Goal: Task Accomplishment & Management: Complete application form

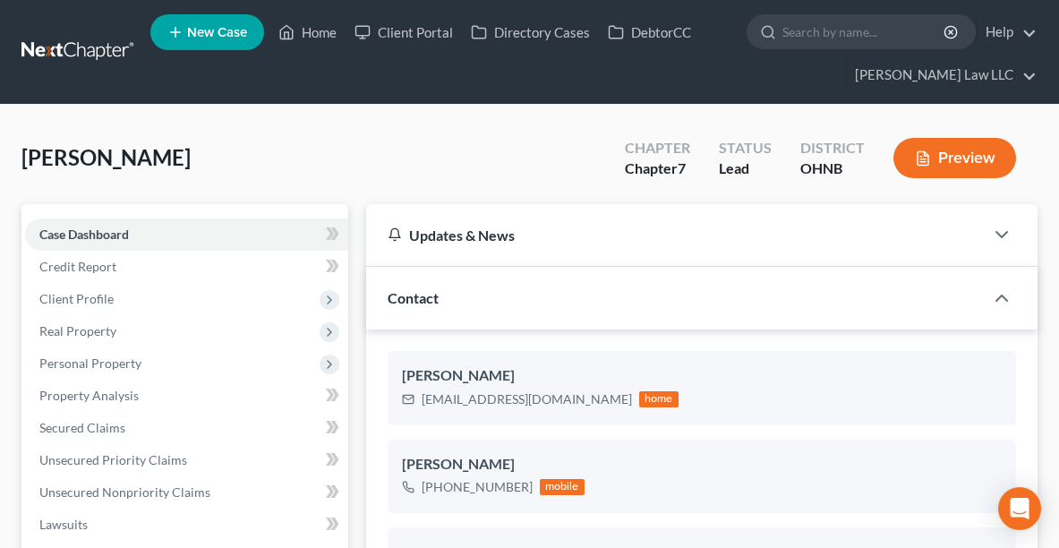
click at [249, 31] on link "New Case" at bounding box center [207, 32] width 114 height 36
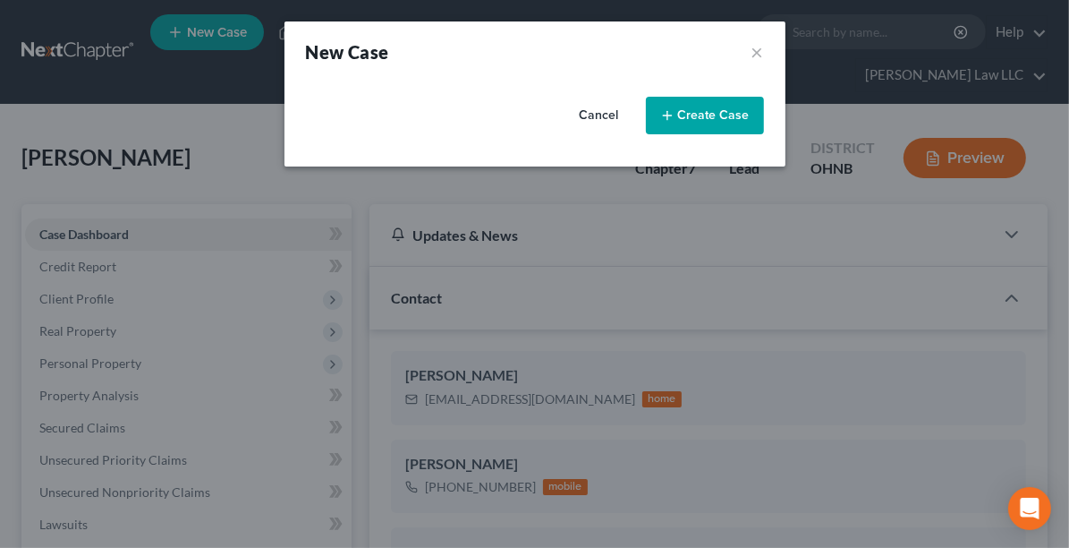
select select "61"
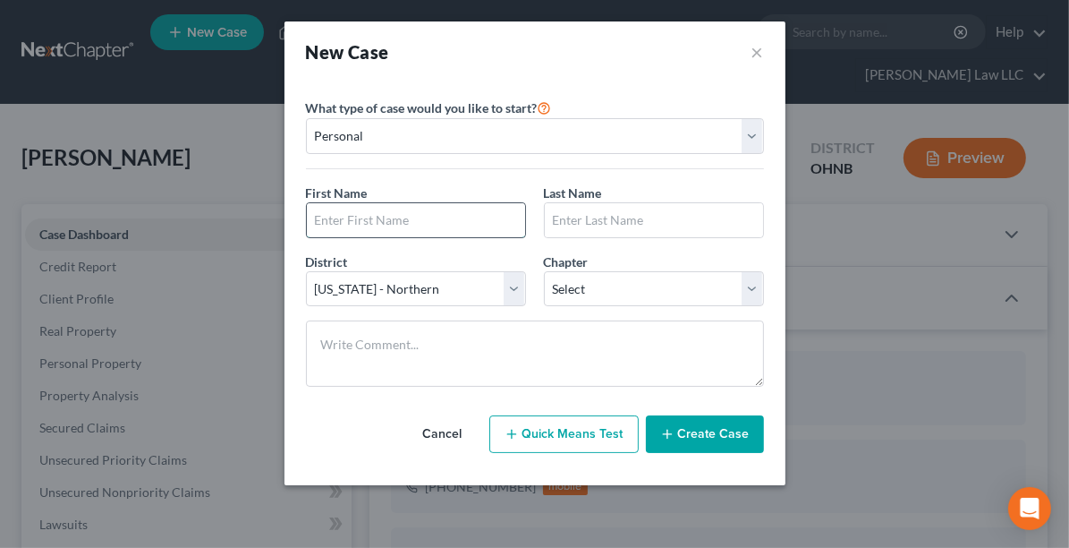
click at [424, 223] on input "text" at bounding box center [416, 220] width 218 height 34
type input "c"
type input "[PERSON_NAME]"
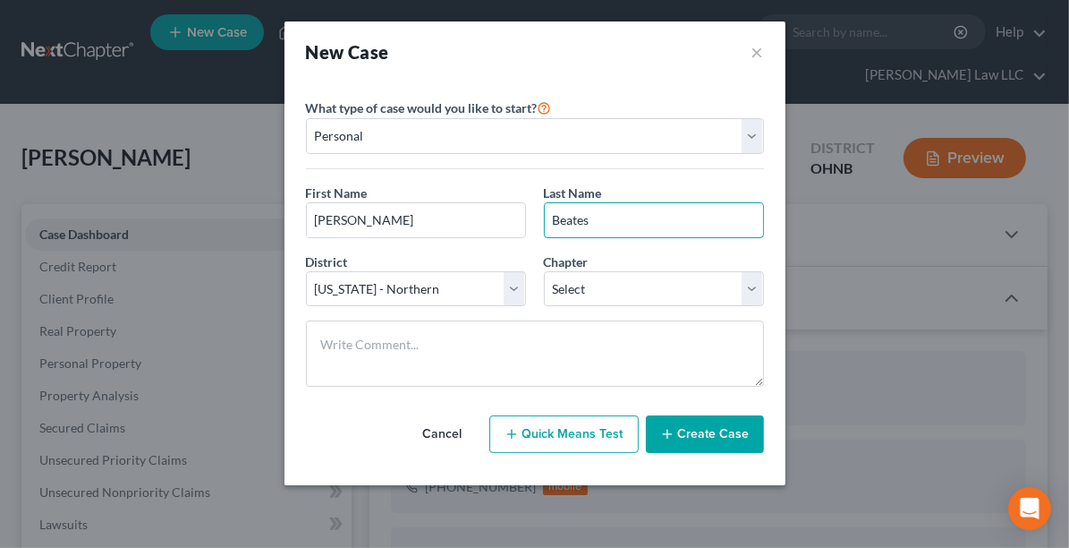
type input "Beates"
click at [592, 290] on select "Select 7 11 12 13" at bounding box center [654, 289] width 220 height 36
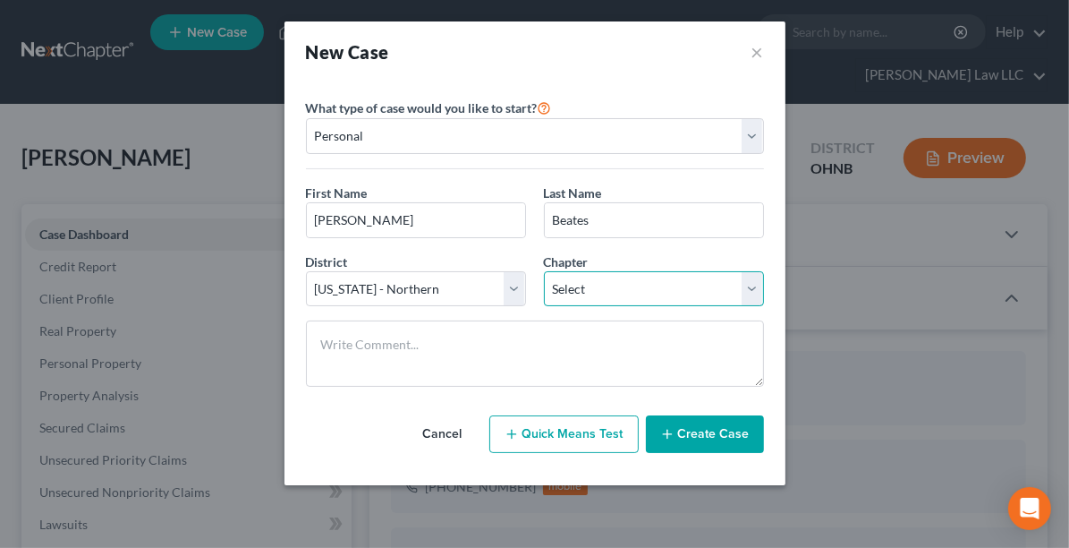
select select "0"
click at [544, 271] on select "Select 7 11 12 13" at bounding box center [654, 289] width 220 height 36
click at [716, 423] on button "Create Case" at bounding box center [705, 434] width 118 height 38
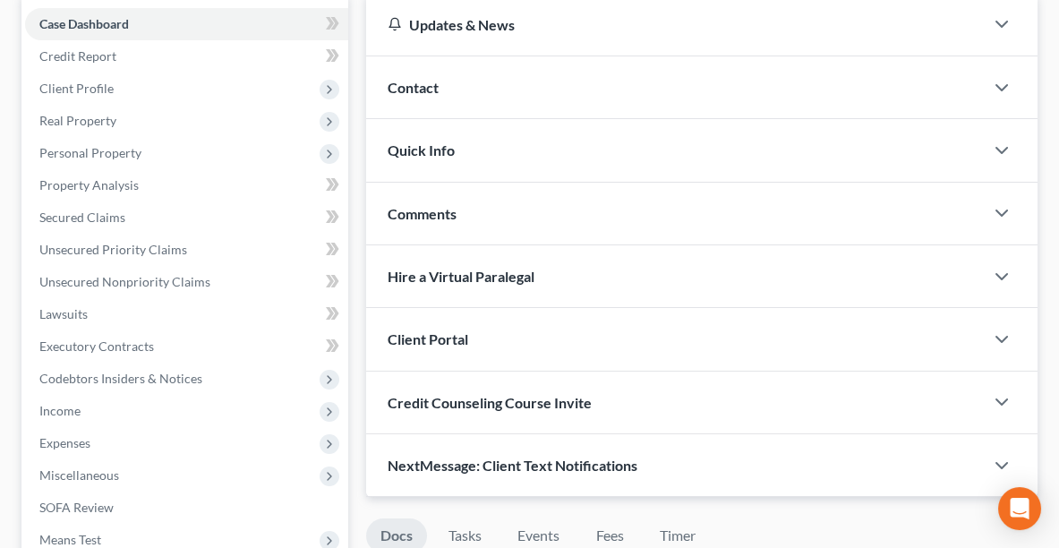
scroll to position [217, 0]
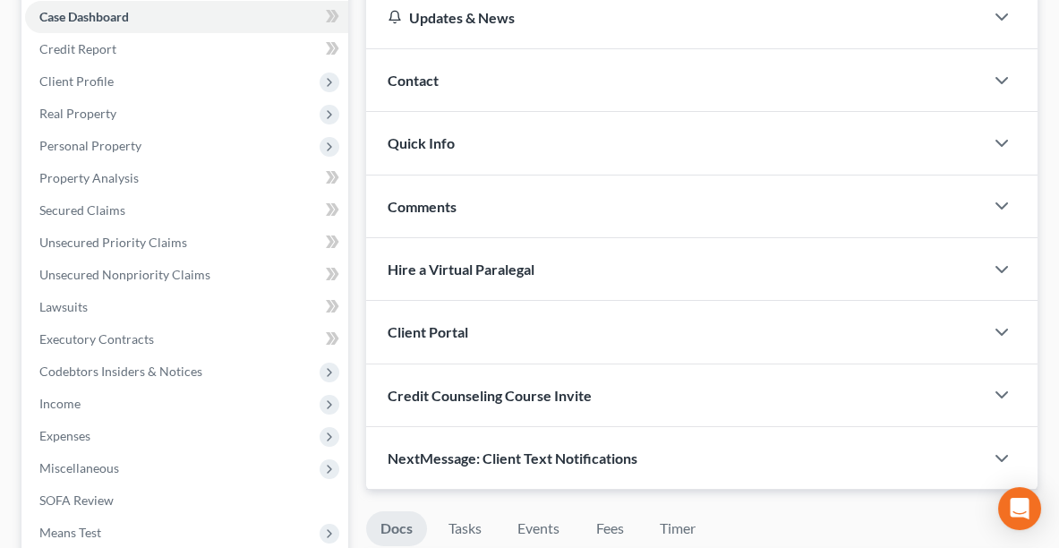
click at [542, 339] on div "Client Portal" at bounding box center [674, 332] width 617 height 62
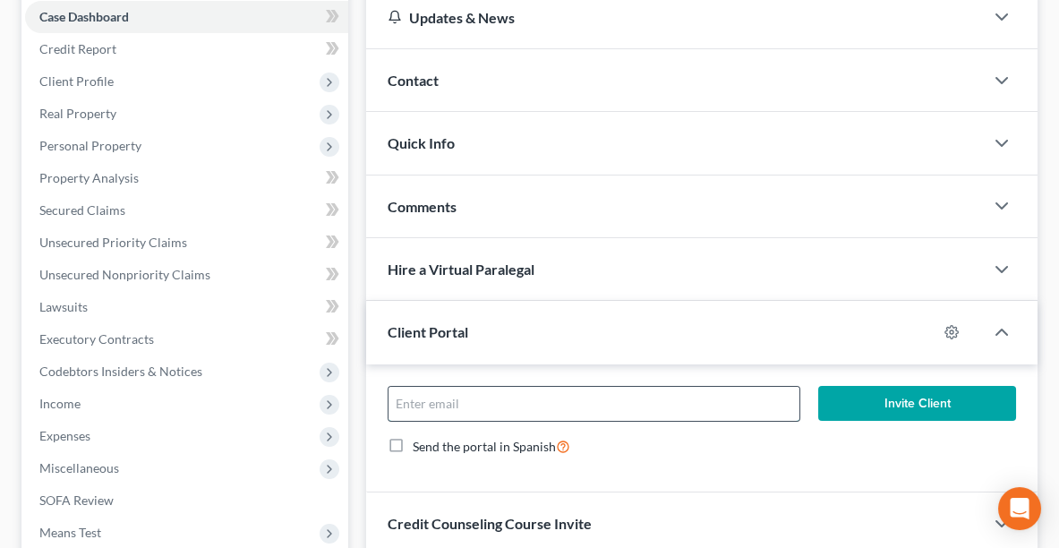
click at [549, 401] on input "email" at bounding box center [593, 404] width 411 height 34
type input "[PERSON_NAME][EMAIL_ADDRESS][DOMAIN_NAME]"
click at [895, 391] on button "Invite Client" at bounding box center [917, 404] width 198 height 36
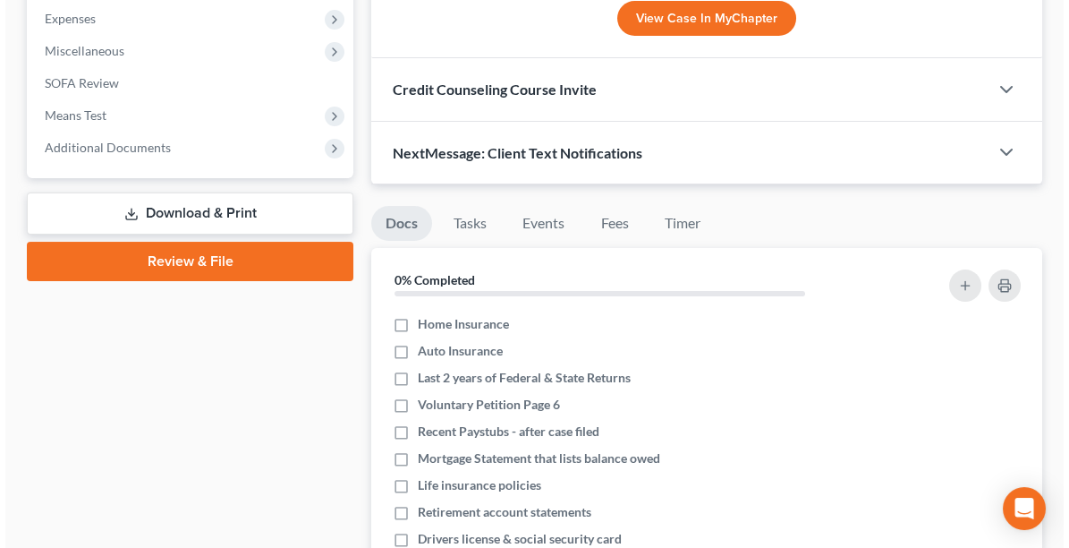
scroll to position [638, 0]
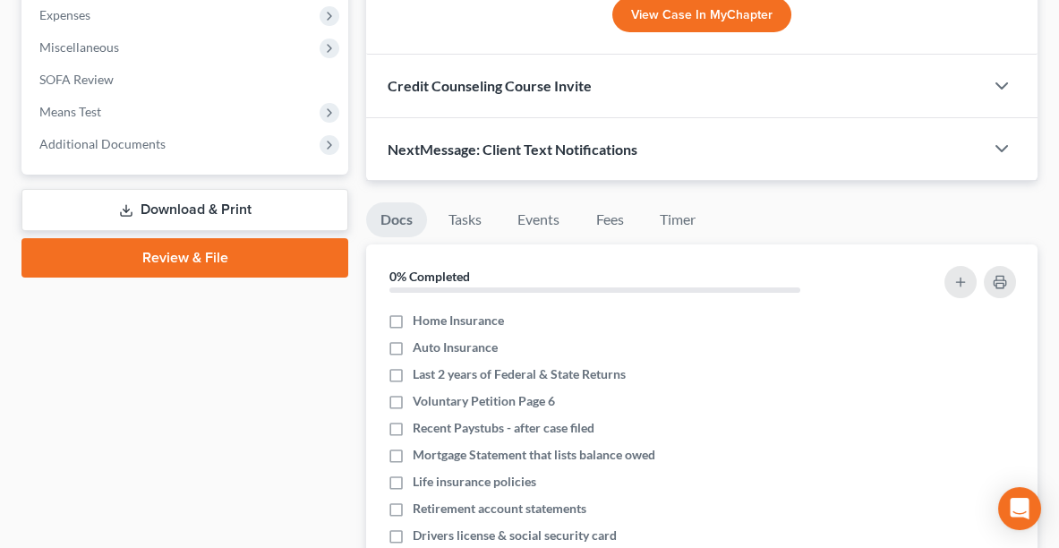
click at [852, 118] on div "NextMessage: Client Text Notifications" at bounding box center [674, 149] width 617 height 62
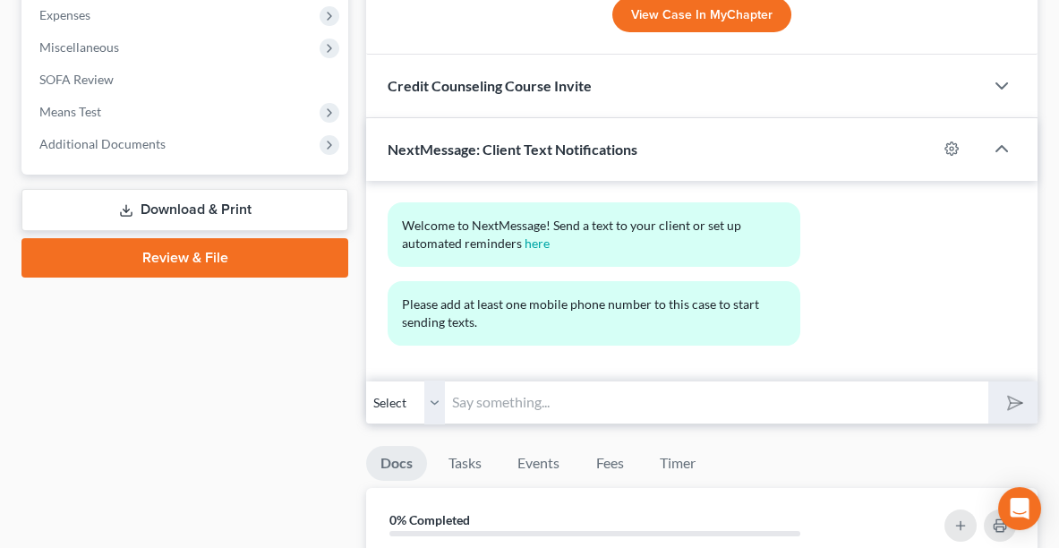
click at [867, 140] on div "NextMessage: Client Text Notifications" at bounding box center [651, 149] width 571 height 62
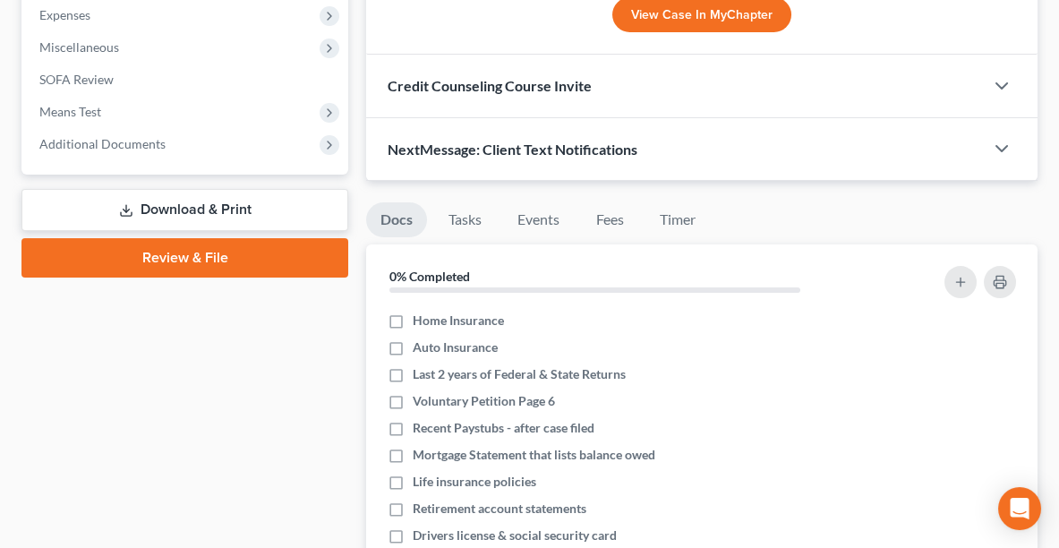
click at [948, 148] on div "NextMessage: Client Text Notifications" at bounding box center [674, 149] width 617 height 62
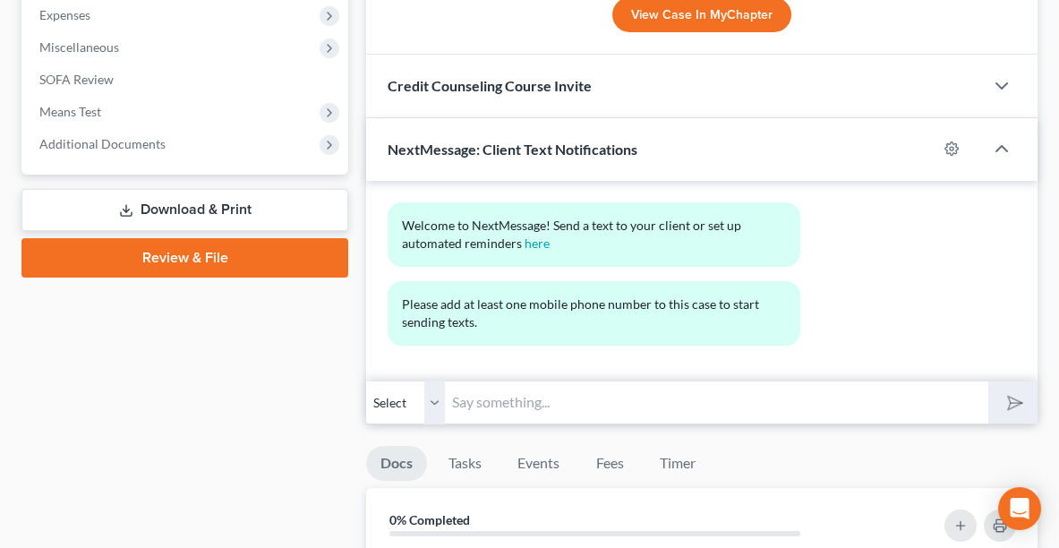
click at [941, 143] on div at bounding box center [960, 148] width 47 height 29
click at [949, 143] on icon "button" at bounding box center [951, 148] width 14 height 14
select select "0"
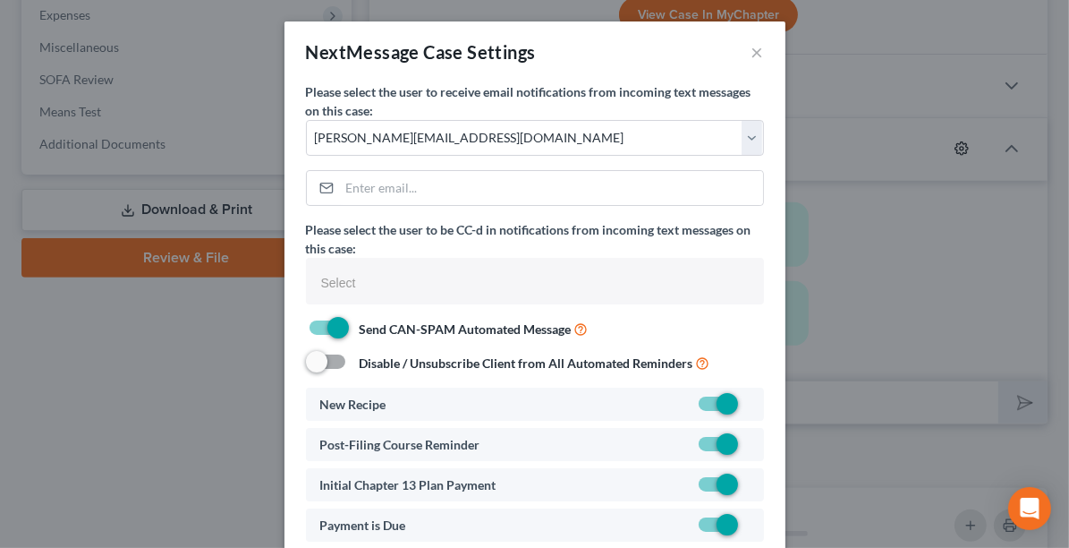
select select
click at [656, 481] on div at bounding box center [683, 484] width 149 height 19
click at [660, 492] on div "Initial Chapter 13 Plan Payment" at bounding box center [535, 484] width 458 height 33
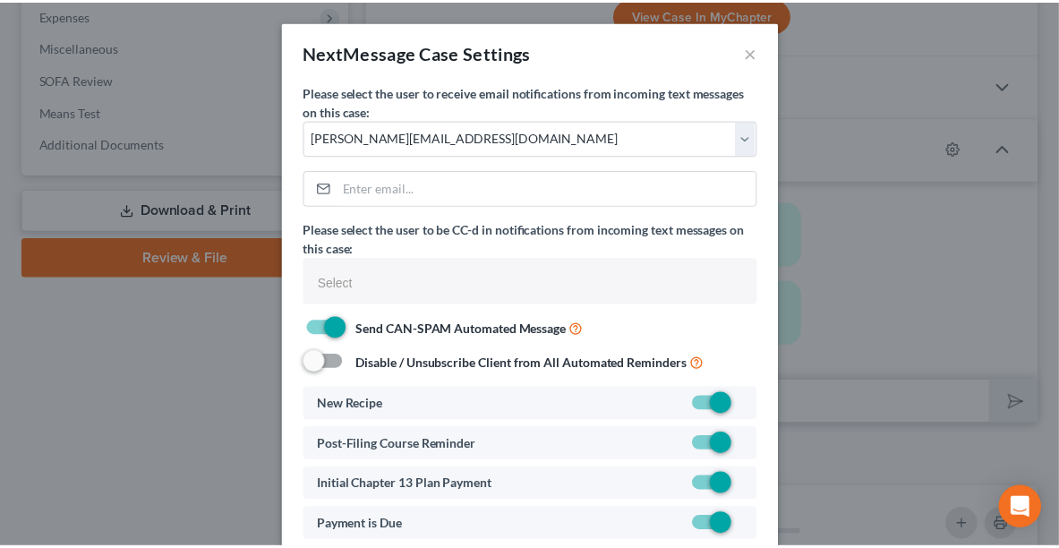
scroll to position [136, 0]
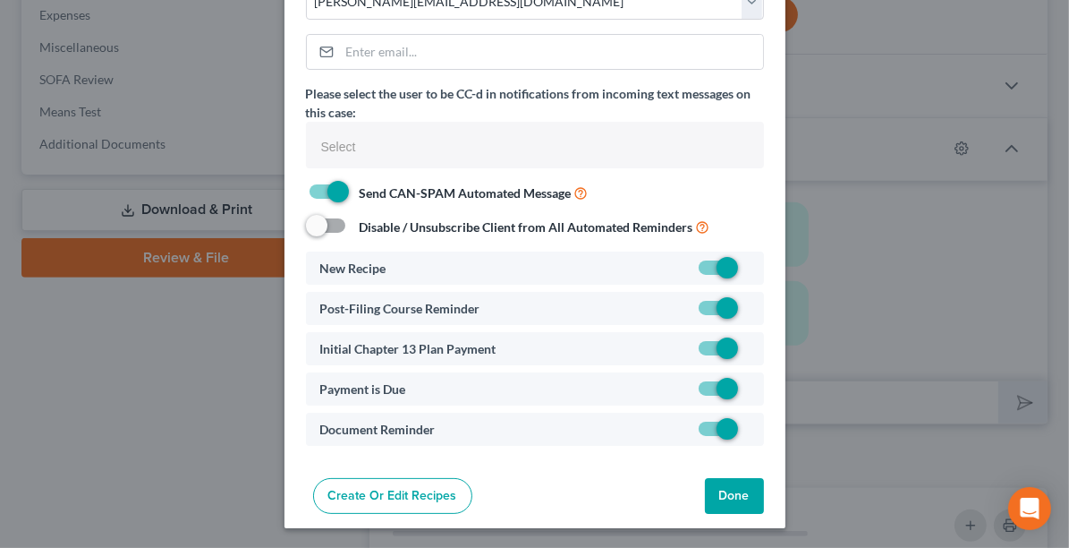
click at [736, 359] on div "Initial Chapter 13 Plan Payment" at bounding box center [535, 348] width 458 height 33
click at [749, 353] on label at bounding box center [749, 353] width 0 height 0
click at [756, 351] on input "checkbox" at bounding box center [762, 345] width 12 height 12
checkbox input "false"
click at [730, 498] on button "Done" at bounding box center [734, 496] width 59 height 36
